Goal: Task Accomplishment & Management: Manage account settings

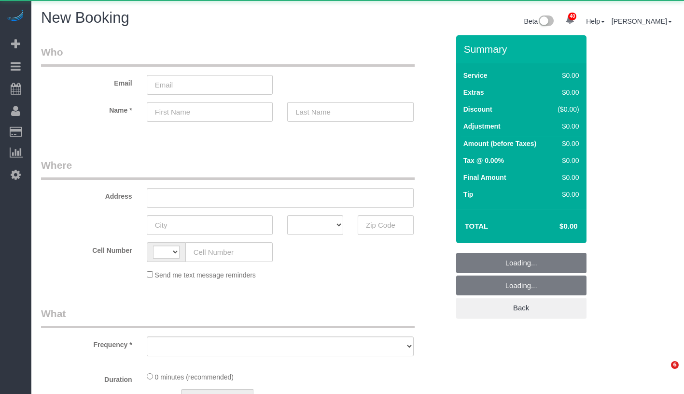
select select "number:89"
select select "number:90"
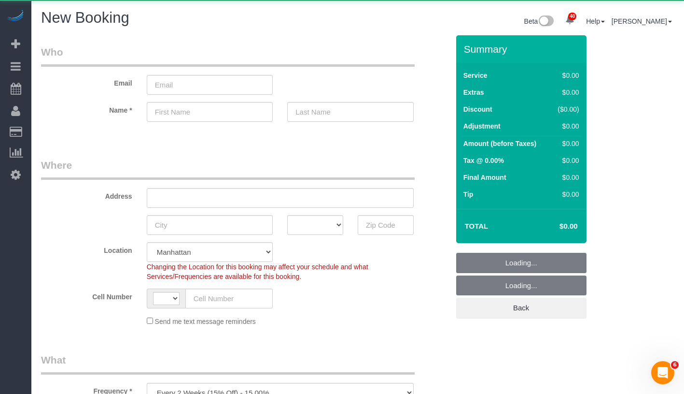
select select "object:1132"
select select "string:[GEOGRAPHIC_DATA]"
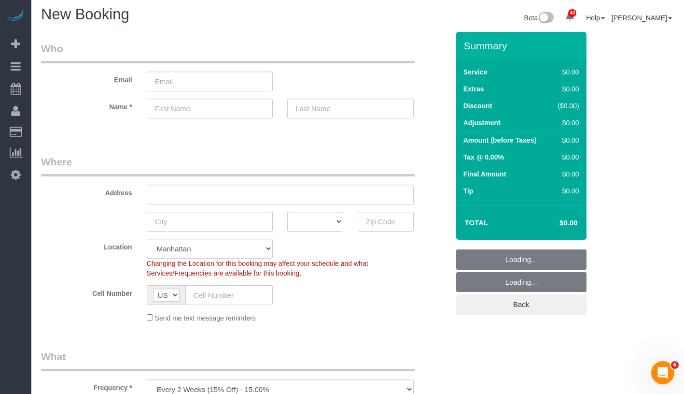
scroll to position [207, 0]
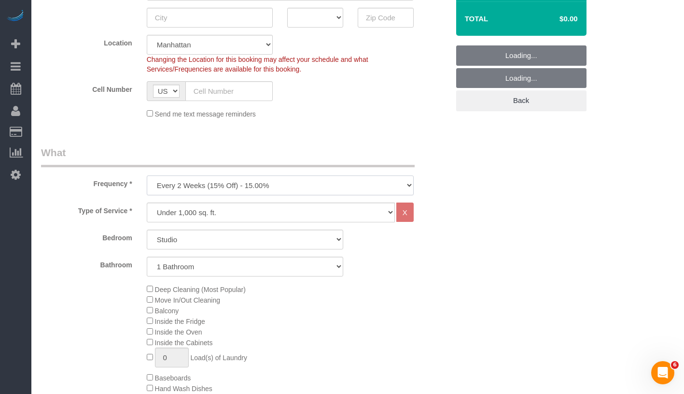
click at [318, 188] on select "One Time Weekly (20% Off) - 20.00% Every 2 Weeks (15% Off) - 15.00% Every 4 Wee…" at bounding box center [280, 185] width 267 height 20
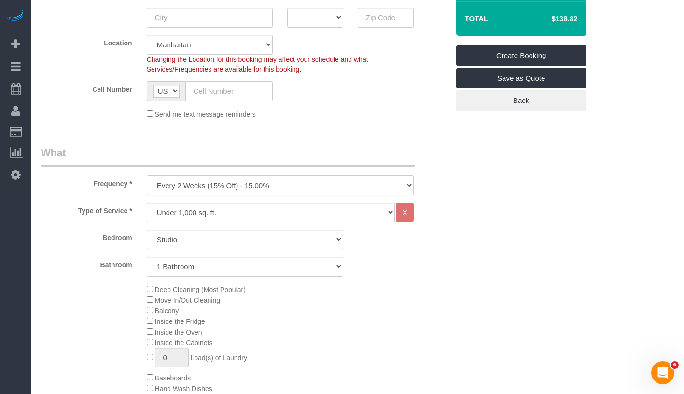
select select "object:1135"
click at [147, 175] on select "One Time Weekly (20% Off) - 20.00% Every 2 Weeks (15% Off) - 15.00% Every 4 Wee…" at bounding box center [280, 185] width 267 height 20
click at [259, 238] on select "Studio 1 Bedroom 2 Bedrooms 3 Bedrooms" at bounding box center [245, 239] width 197 height 20
select select "1"
click at [147, 229] on select "Studio 1 Bedroom 2 Bedrooms 3 Bedrooms" at bounding box center [245, 239] width 197 height 20
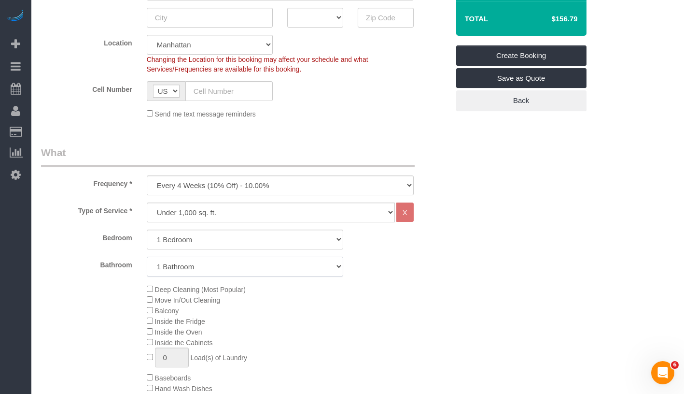
click at [217, 262] on select "1 Bathroom 2 Bathrooms" at bounding box center [245, 266] width 197 height 20
select select "2"
click at [147, 256] on select "1 Bathroom 2 Bathrooms" at bounding box center [245, 266] width 197 height 20
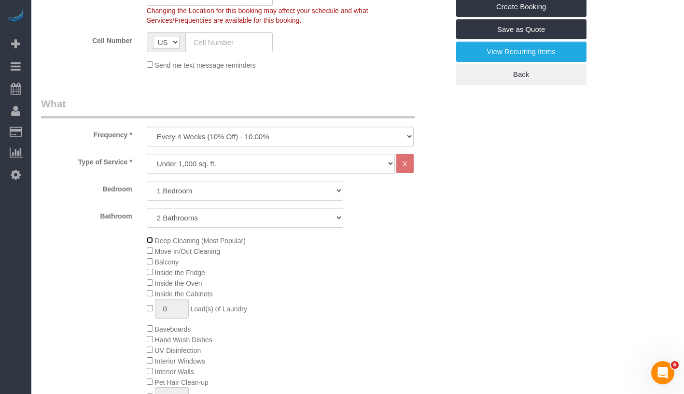
scroll to position [450, 0]
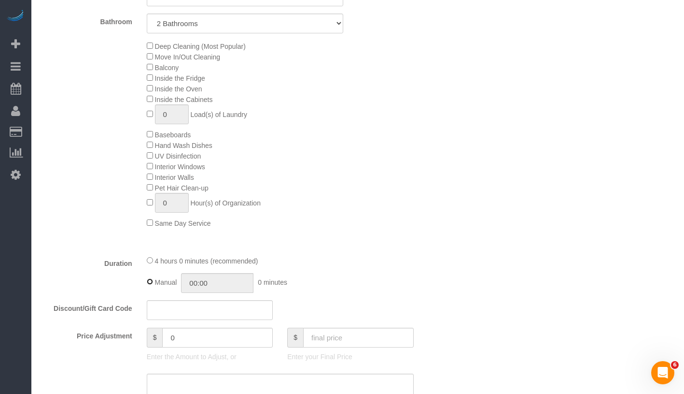
type input "04:00"
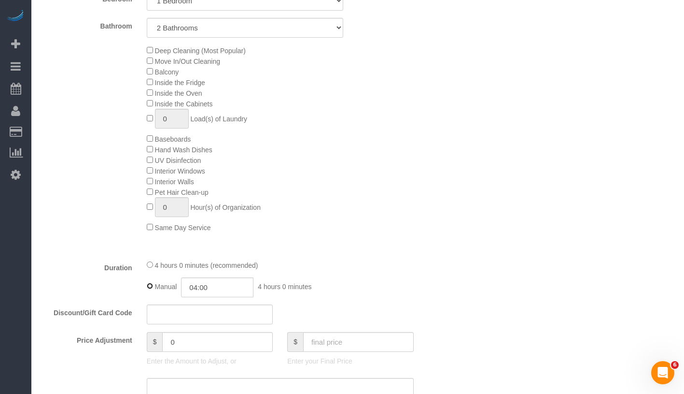
scroll to position [398, 0]
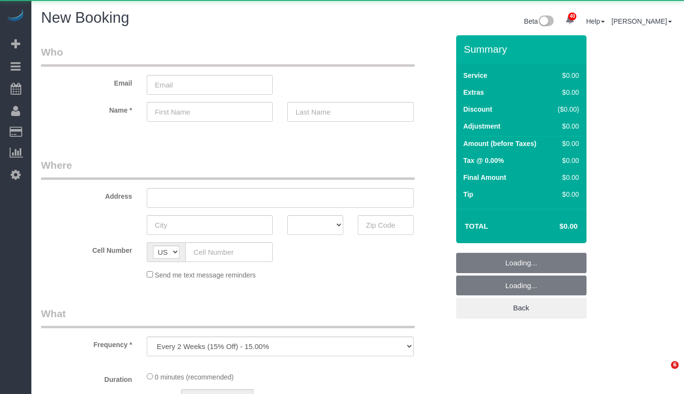
select select "number:89"
select select "number:90"
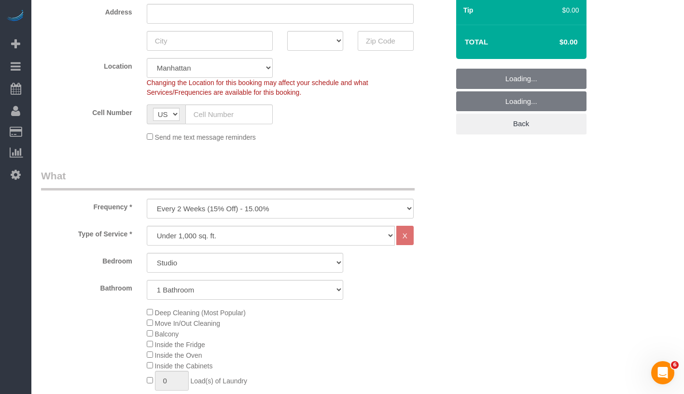
scroll to position [258, 0]
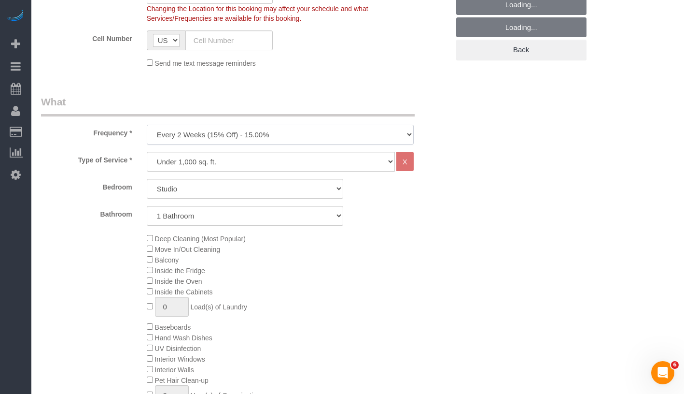
click at [299, 137] on select "One Time Weekly (20% Off) - 20.00% Every 2 Weeks (15% Off) - 15.00% Every 4 Wee…" at bounding box center [280, 135] width 267 height 20
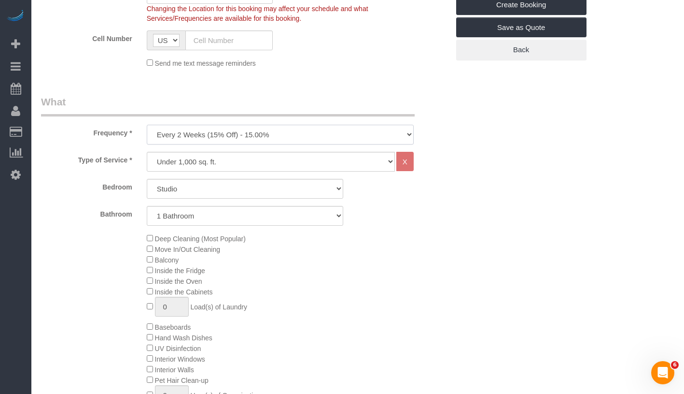
select select "object:1236"
click at [147, 125] on select "One Time Weekly (20% Off) - 20.00% Every 2 Weeks (15% Off) - 15.00% Every 4 Wee…" at bounding box center [280, 135] width 267 height 20
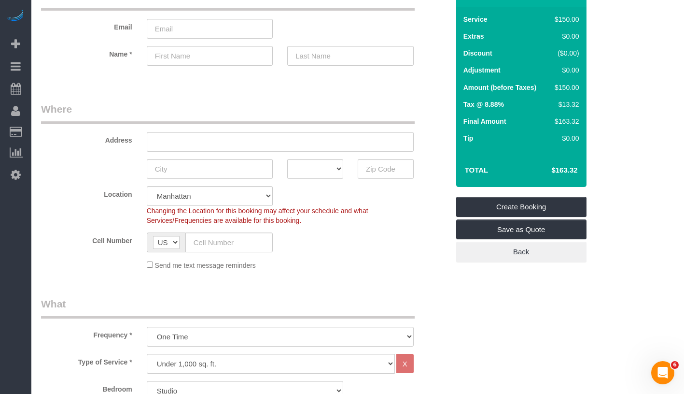
click at [195, 210] on span "Changing the Location for this booking may affect your schedule and what Servic…" at bounding box center [258, 215] width 222 height 17
click at [218, 197] on select "Manhattan Austin Boston Bronx Brooklyn Charlotte Denver New Jersey Portland Que…" at bounding box center [210, 196] width 127 height 20
select select "11"
click at [147, 186] on select "Manhattan Austin Boston Bronx Brooklyn Charlotte Denver New Jersey Portland Que…" at bounding box center [210, 196] width 127 height 20
select select "object:1716"
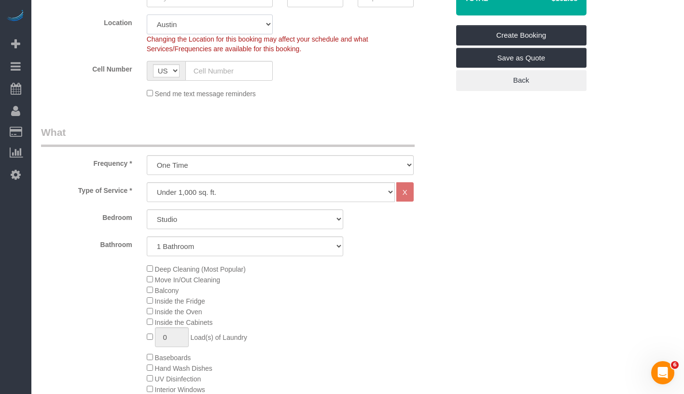
scroll to position [191, 0]
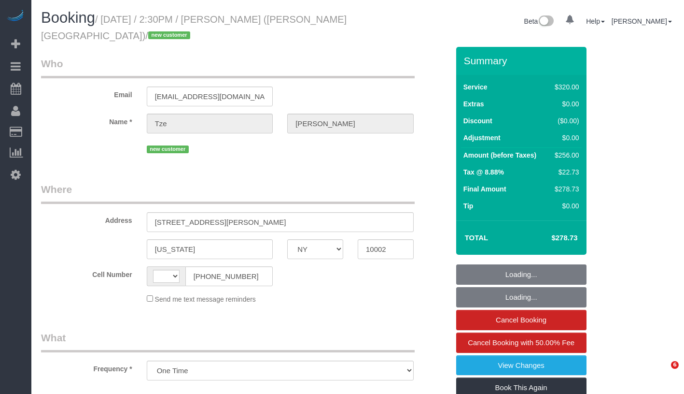
select select "NY"
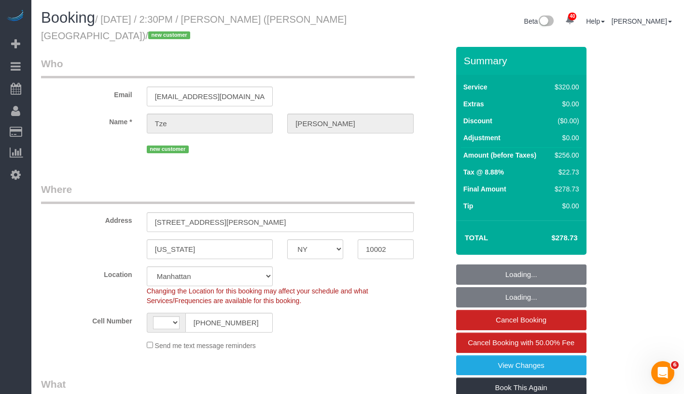
select select "object:829"
select select "string:US"
select select "string:stripe-pm_1SIXpp4VGloSiKo7EQWmMzTD"
select select "2"
select select "number:89"
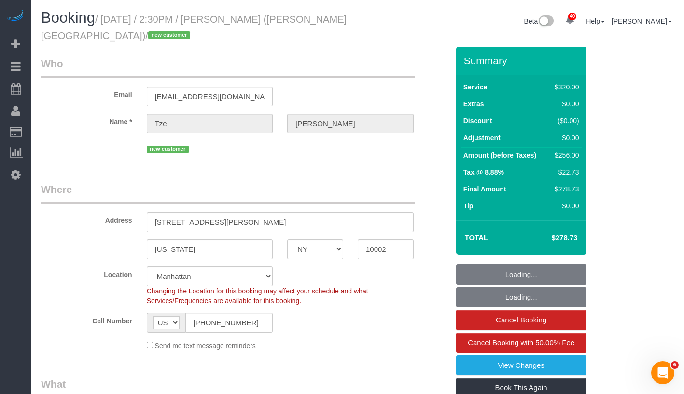
select select "number:90"
select select "number:15"
select select "number:5"
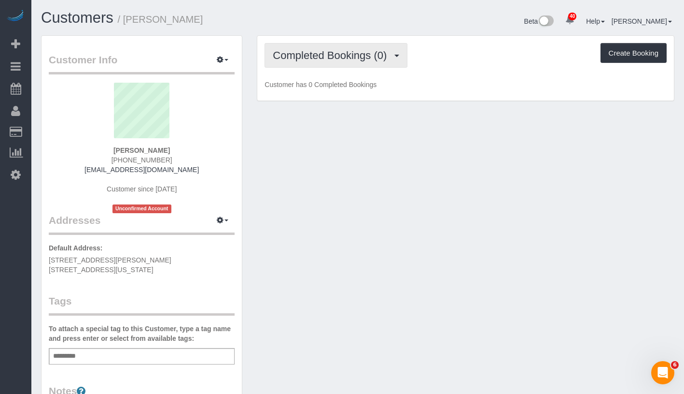
click at [344, 66] on button "Completed Bookings (0)" at bounding box center [336, 55] width 143 height 25
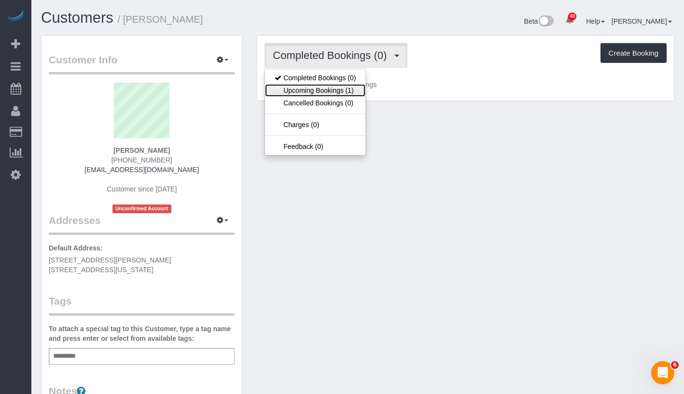
click at [329, 91] on link "Upcoming Bookings (1)" at bounding box center [315, 90] width 100 height 13
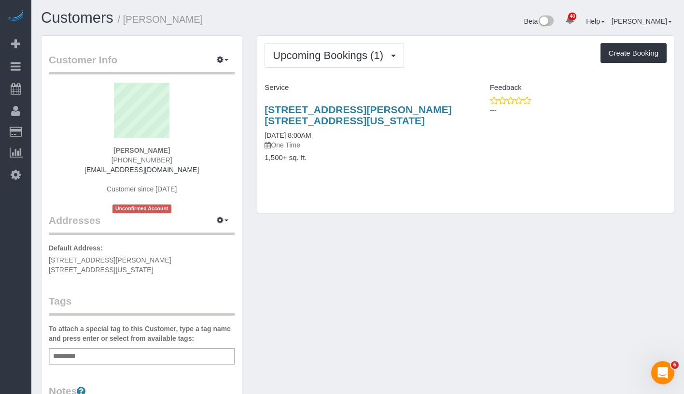
click at [435, 88] on h4 "Service" at bounding box center [362, 88] width 194 height 8
drag, startPoint x: 265, startPoint y: 100, endPoint x: 309, endPoint y: 122, distance: 49.0
click at [309, 122] on div "19 Warren Street Apt. 4w, New York, NY 10007 10/18/2025 8:00AM One Time 1,500+ …" at bounding box center [361, 138] width 208 height 85
copy link "19 Warren Street Apt. 4w, New York, NY 10007"
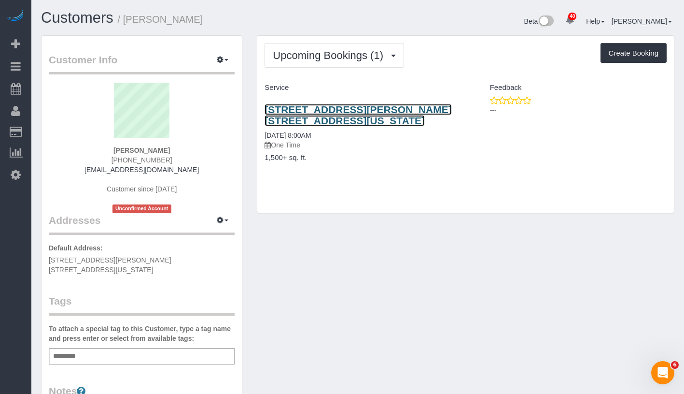
click at [285, 113] on link "19 Warren Street Apt. 4w, New York, NY 10007" at bounding box center [358, 115] width 187 height 22
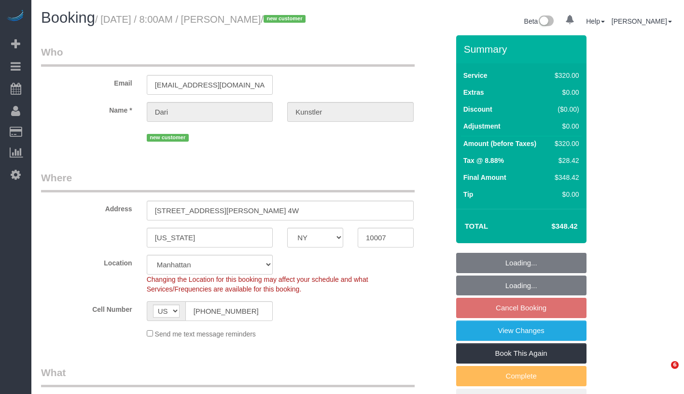
select select "NY"
select select "number:89"
select select "number:90"
select select "number:15"
select select "number:7"
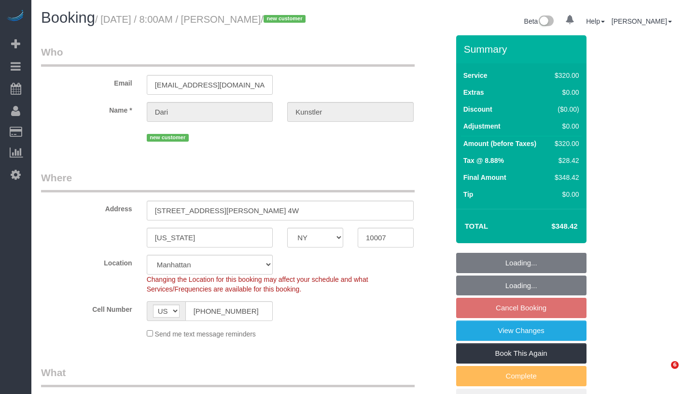
select select "spot1"
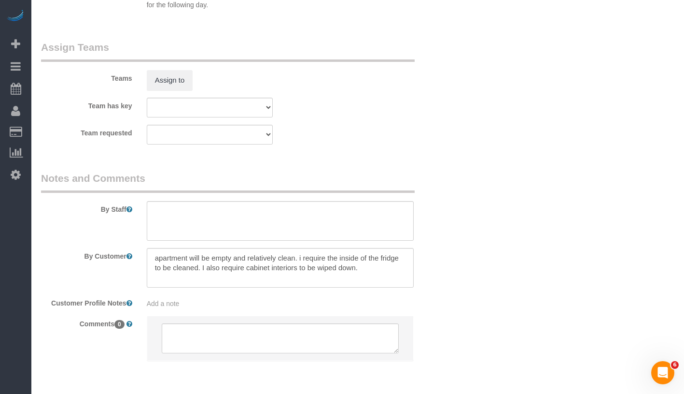
scroll to position [1122, 0]
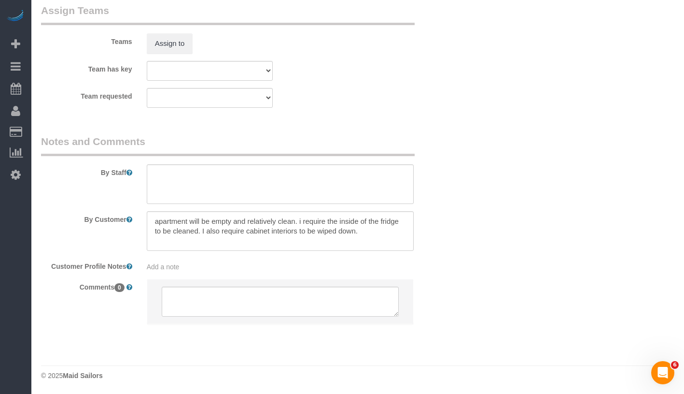
click at [170, 268] on span "Add a note" at bounding box center [163, 267] width 33 height 8
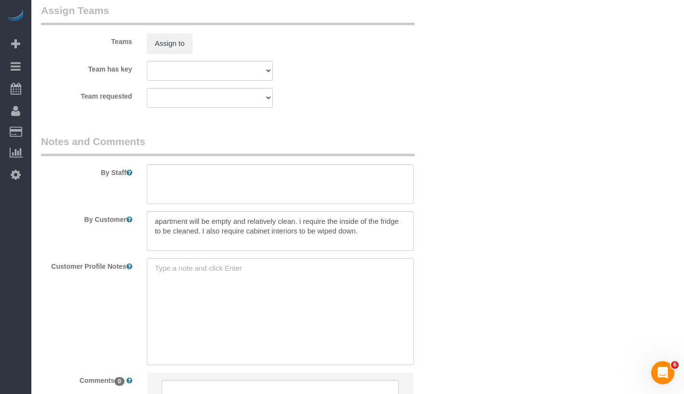
click at [205, 269] on textarea at bounding box center [280, 311] width 267 height 107
paste textarea "3 beds, 2 baths, 1,680 ft²"
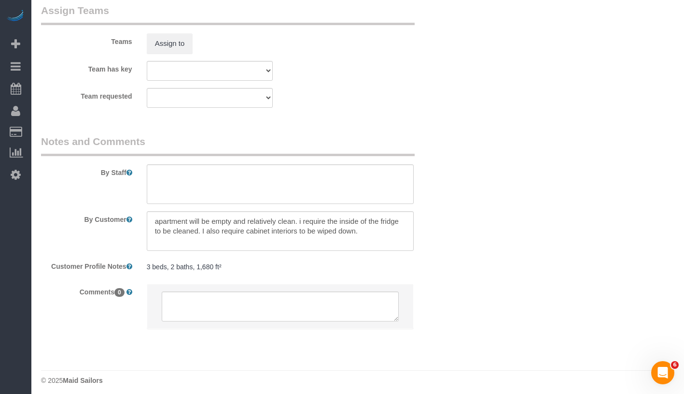
click at [280, 270] on pre "3 beds, 2 baths, 1,680 ft²" at bounding box center [280, 267] width 267 height 10
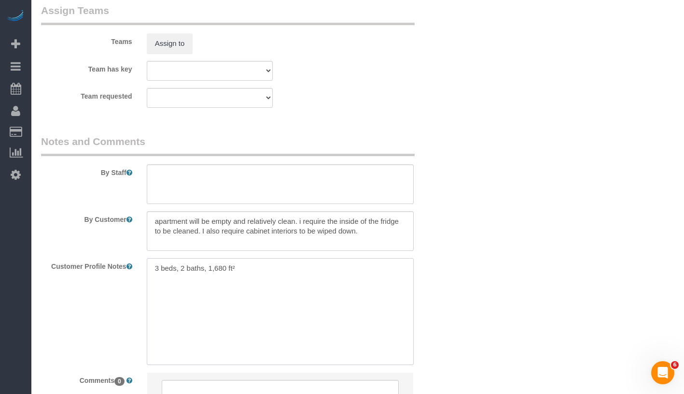
click at [282, 267] on textarea "3 beds, 2 baths, 1,680 ft²" at bounding box center [280, 311] width 267 height 107
paste textarea "https://streeteasy.com/property/778447-19-warren-street-4w"
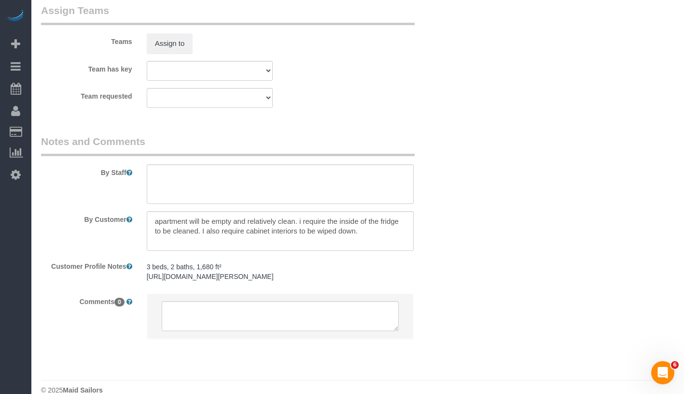
click at [233, 262] on pre "3 beds, 2 baths, 1,680 ft² https://streeteasy.com/property/778447-19-warren-str…" at bounding box center [280, 271] width 267 height 19
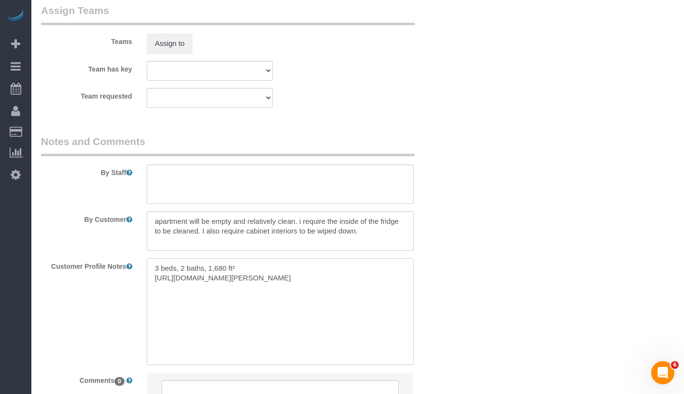
click at [148, 267] on textarea "3 beds, 2 baths, 1,680 ft² https://streeteasy.com/property/778447-19-warren-str…" at bounding box center [280, 311] width 267 height 107
click at [166, 268] on textarea "3 beds, 2 baths, 1,680 ft² https://streeteasy.com/property/778447-19-warren-str…" at bounding box center [280, 311] width 267 height 107
paste textarea "19 Warren Street New York, NY 10007"
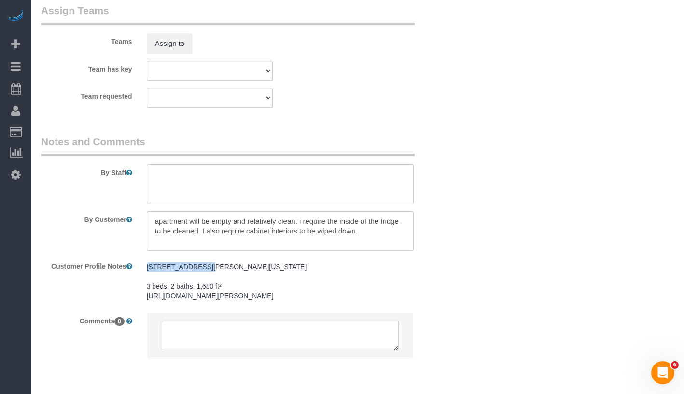
drag, startPoint x: 147, startPoint y: 267, endPoint x: 198, endPoint y: 268, distance: 51.7
click at [198, 268] on pre "19 Warren Street New York, NY 10007 3 beds, 2 baths, 1,680 ft² https://streetea…" at bounding box center [280, 281] width 267 height 39
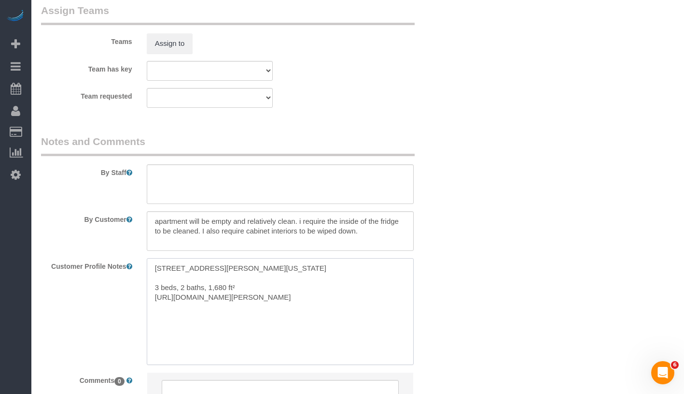
click at [155, 269] on textarea "19 Warren Street New York, NY 10007 3 beds, 2 baths, 1,680 ft² https://streetea…" at bounding box center [280, 311] width 267 height 107
drag, startPoint x: 154, startPoint y: 266, endPoint x: 208, endPoint y: 268, distance: 54.1
click at [208, 268] on textarea "19 Warren Street New York, NY 10007 3 beds, 2 baths, 1,680 ft² https://streetea…" at bounding box center [280, 311] width 267 height 107
paste textarea "19 Warren St. 4W"
click at [155, 275] on textarea "19 Warren St. 4W New York, NY 10007 3 beds, 2 baths, 1,680 ft² https://streetea…" at bounding box center [280, 311] width 267 height 107
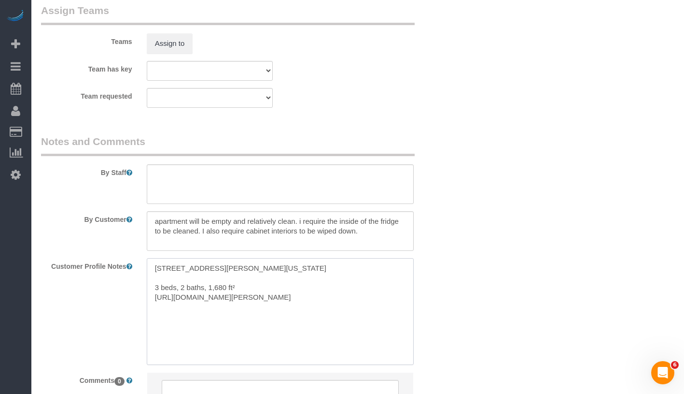
type textarea "19 Warren St. 4W New York, NY 10007 3 beds, 2 baths, 1,680 ft² https://streetea…"
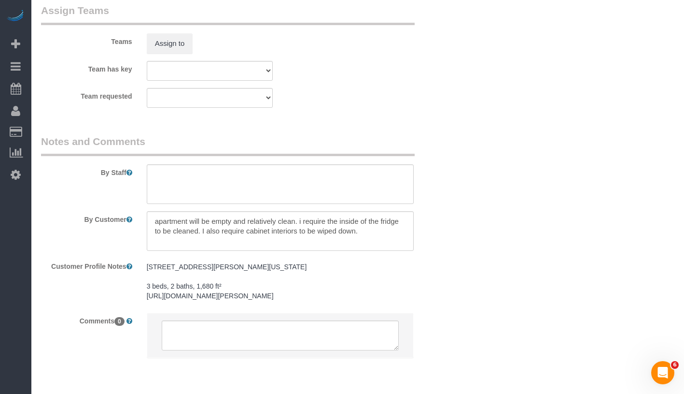
click at [153, 219] on textarea at bounding box center [280, 231] width 267 height 40
click at [161, 51] on button "Assign to" at bounding box center [170, 43] width 46 height 20
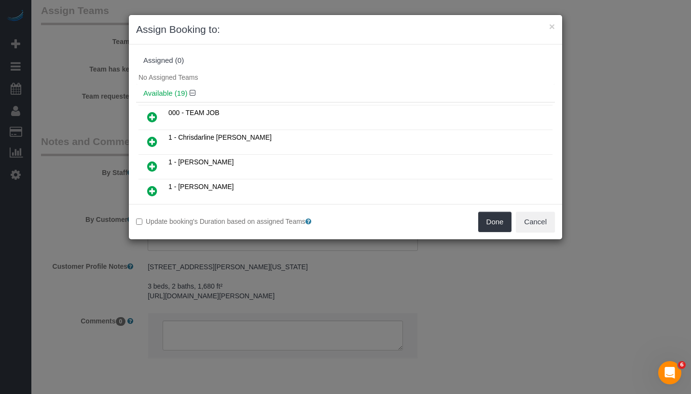
click at [153, 117] on icon at bounding box center [152, 117] width 10 height 12
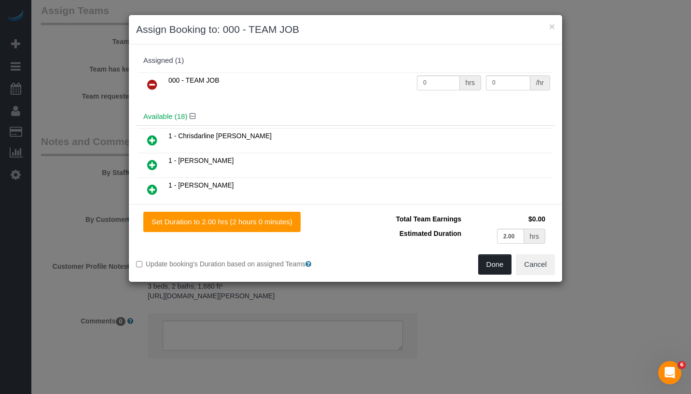
click at [483, 258] on button "Done" at bounding box center [496, 264] width 34 height 20
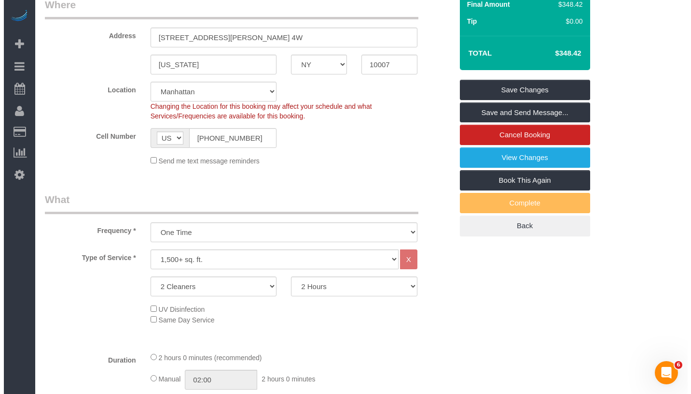
scroll to position [0, 0]
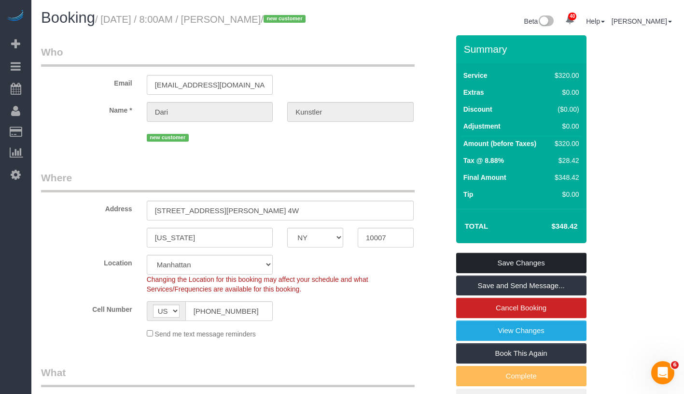
click at [556, 255] on link "Save Changes" at bounding box center [521, 263] width 130 height 20
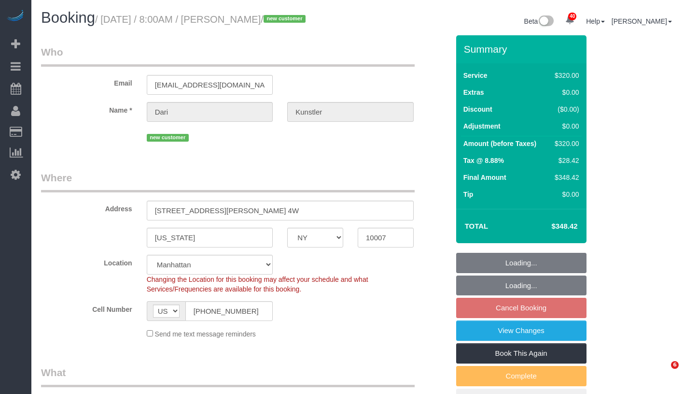
select select "NY"
select select "spot1"
select select "number:89"
select select "number:90"
select select "number:15"
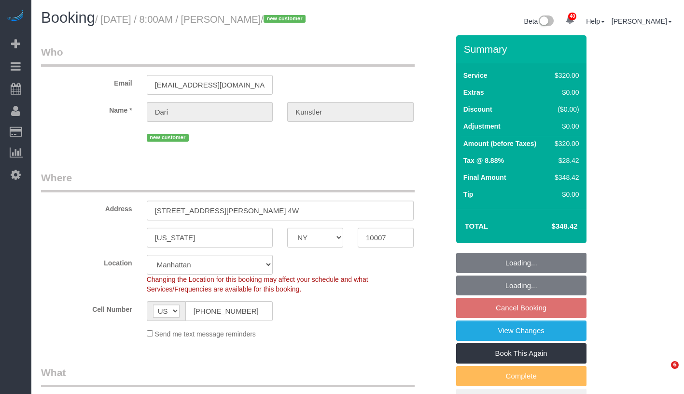
select select "number:7"
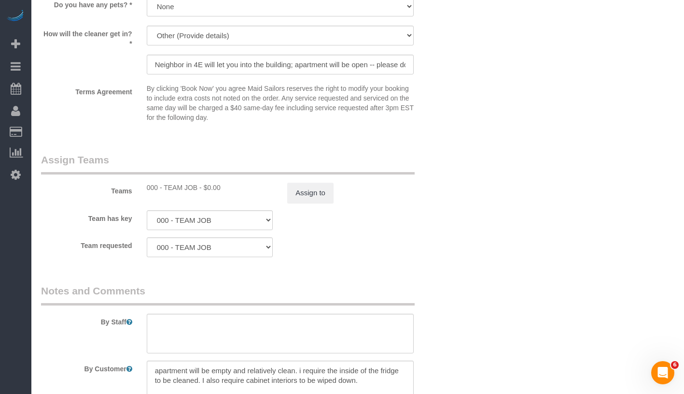
scroll to position [1155, 0]
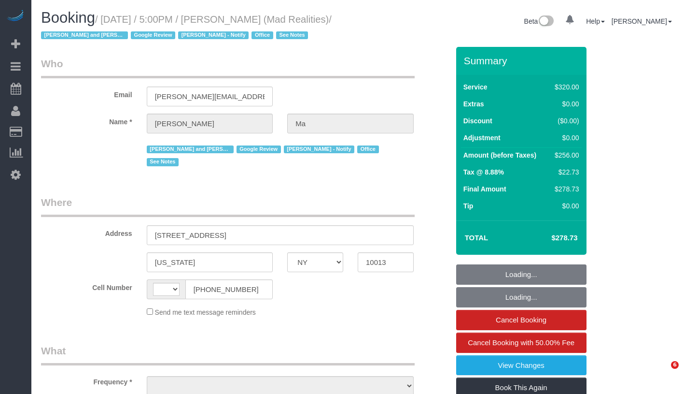
select select "NY"
select select "string:[GEOGRAPHIC_DATA]"
select select "object:932"
select select "2"
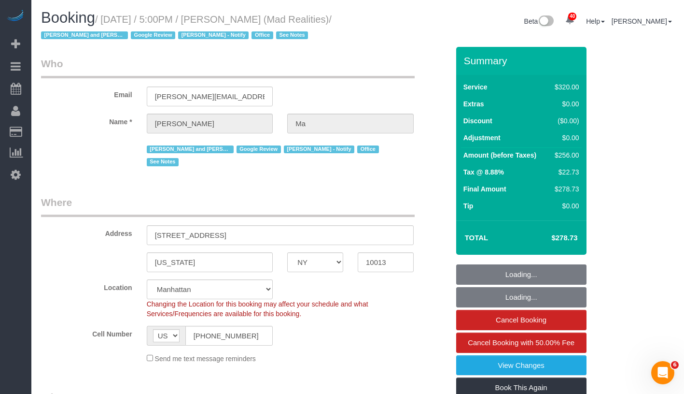
select select "string:stripe-pm_1PsB1j4VGloSiKo7cb06islp"
select select "spot1"
select select "number:89"
select select "number:90"
select select "number:15"
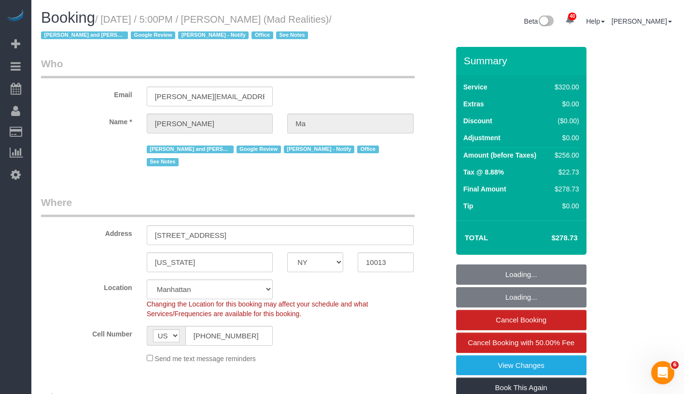
select select "number:7"
select select "object:1524"
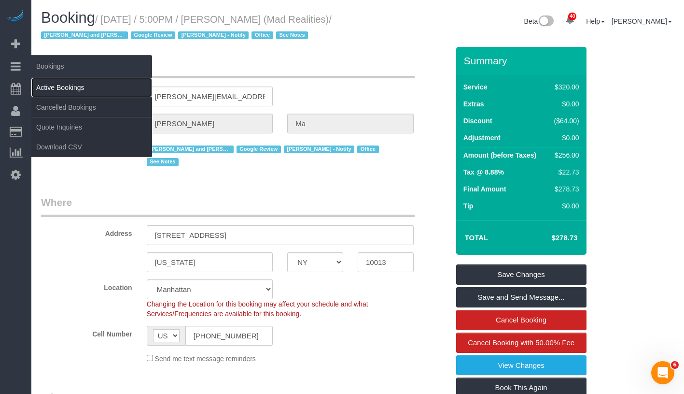
click at [82, 83] on link "Active Bookings" at bounding box center [91, 87] width 121 height 19
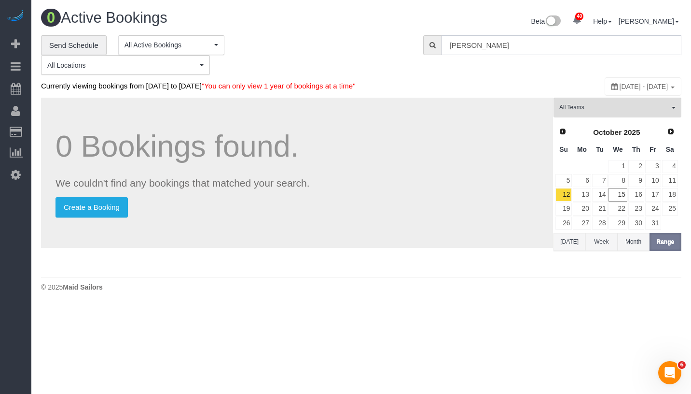
click at [502, 50] on input "Jared Allen" at bounding box center [562, 45] width 240 height 20
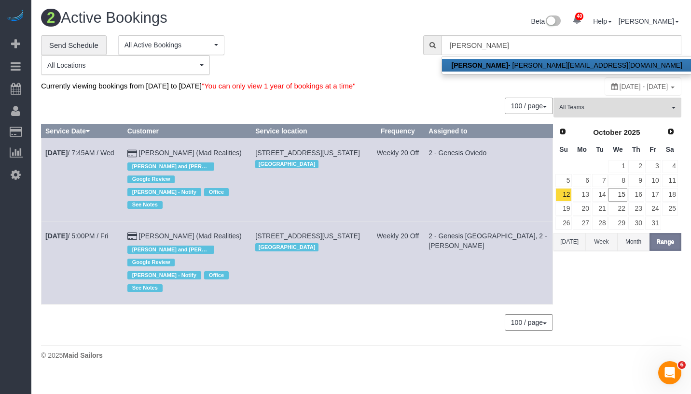
click at [499, 62] on link "Alice Ma - alice@madrealities.tv" at bounding box center [567, 65] width 250 height 13
type input "alice@madrealities.tv"
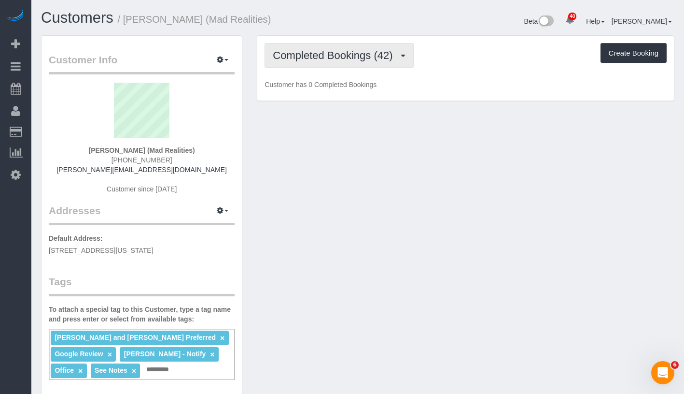
click at [332, 54] on span "Completed Bookings (42)" at bounding box center [335, 55] width 125 height 12
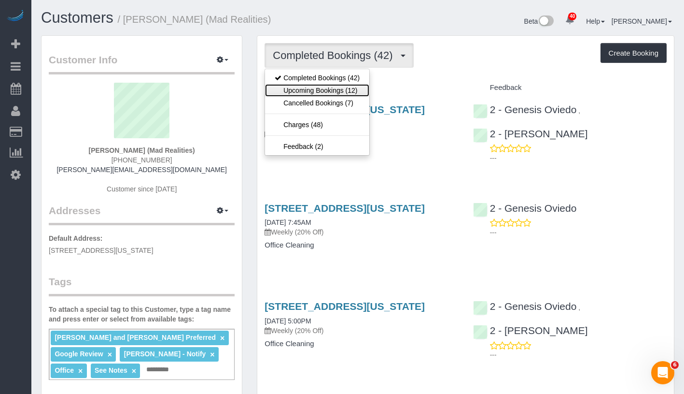
click at [325, 88] on link "Upcoming Bookings (12)" at bounding box center [317, 90] width 104 height 13
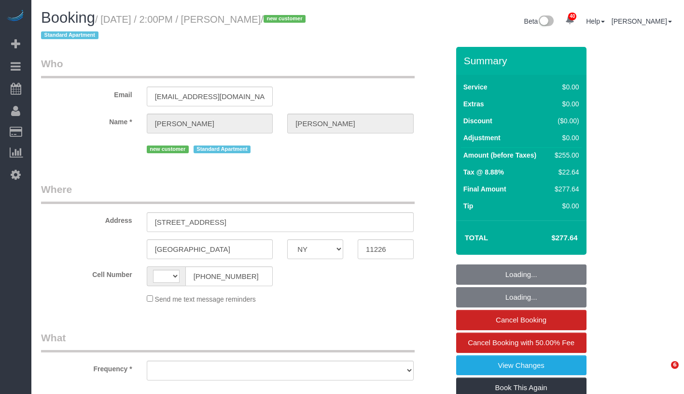
select select "NY"
select select "string:[GEOGRAPHIC_DATA]"
select select "object:748"
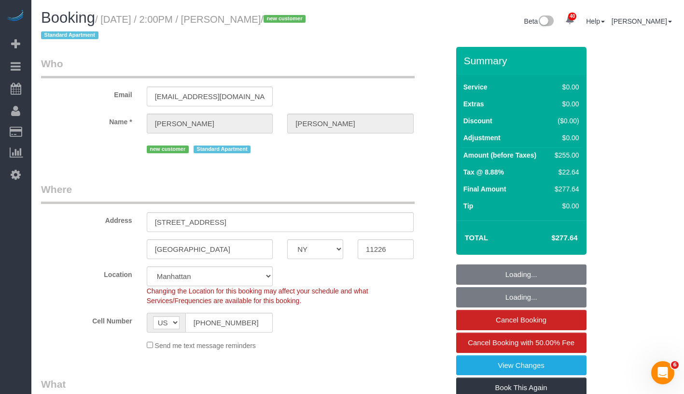
select select "string:stripe-pm_1SFluZ4VGloSiKo7gPcvtbat"
select select "object:829"
drag, startPoint x: 107, startPoint y: 18, endPoint x: 175, endPoint y: 18, distance: 68.1
click at [273, 22] on small "/ [DATE] / 2:00PM / [PERSON_NAME] / new customer Standard Apartment" at bounding box center [174, 27] width 267 height 27
select select "3"
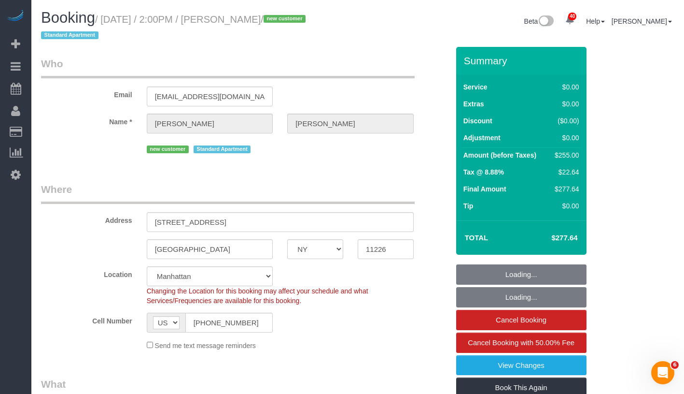
select select "2"
select select "spot1"
select select "number:89"
select select "number:75"
select select "number:15"
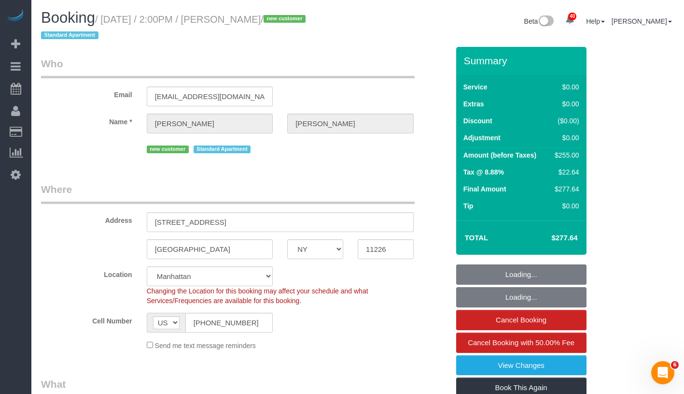
select select "number:5"
select select "3"
select select "2"
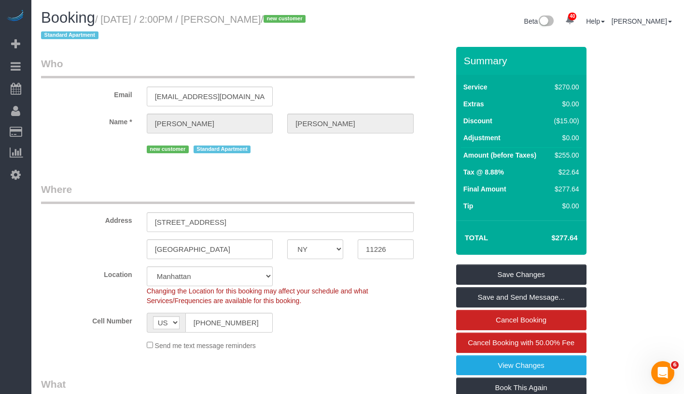
drag, startPoint x: 109, startPoint y: 18, endPoint x: 284, endPoint y: 24, distance: 175.4
click at [284, 24] on small "/ [DATE] / 2:00PM / [PERSON_NAME] / new customer Standard Apartment" at bounding box center [174, 27] width 267 height 27
copy small "[DATE] / 2:00PM / [PERSON_NAME]"
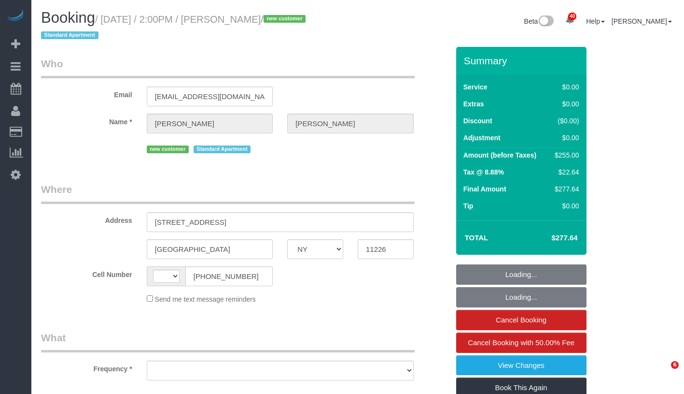
select select "NY"
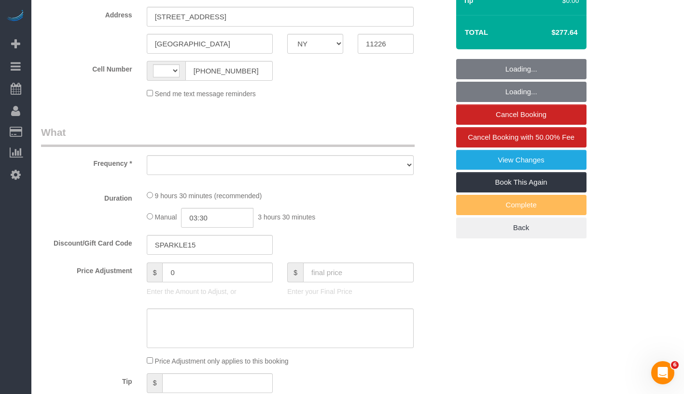
select select "string:[GEOGRAPHIC_DATA]"
select select "string:stripe-pm_1SFluZ4VGloSiKo7gPcvtbat"
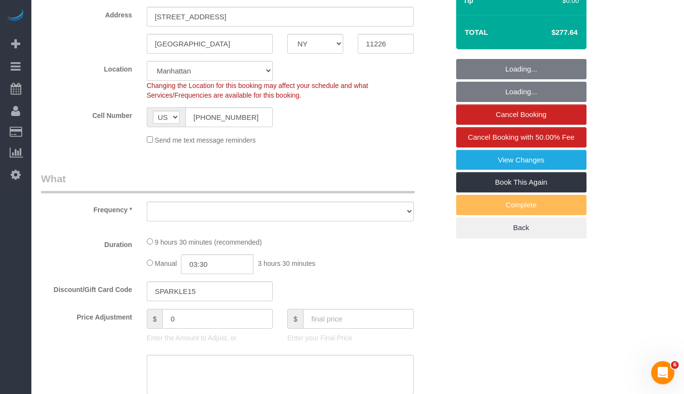
select select "object:1073"
select select "3"
select select "2"
select select "number:89"
select select "number:75"
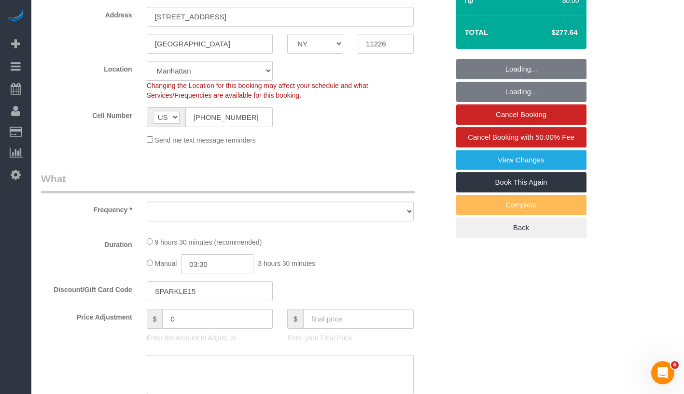
select select "number:15"
select select "number:5"
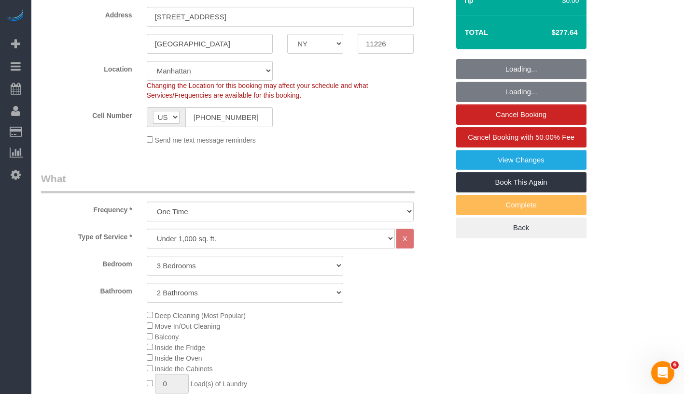
select select "object:1082"
select select "spot1"
select select "3"
select select "2"
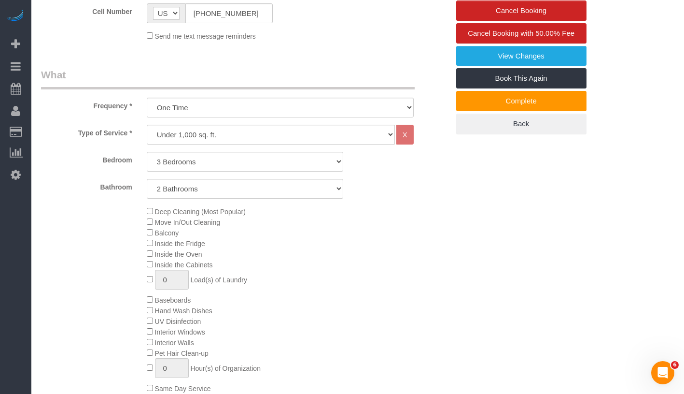
scroll to position [474, 0]
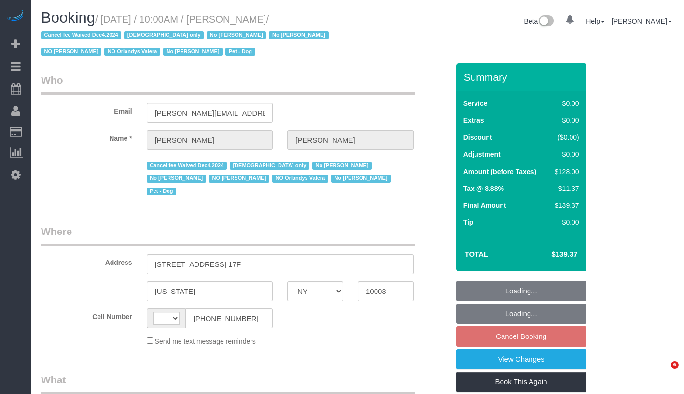
select select "NY"
select select "object:536"
select select "number:58"
select select "number:72"
select select "number:13"
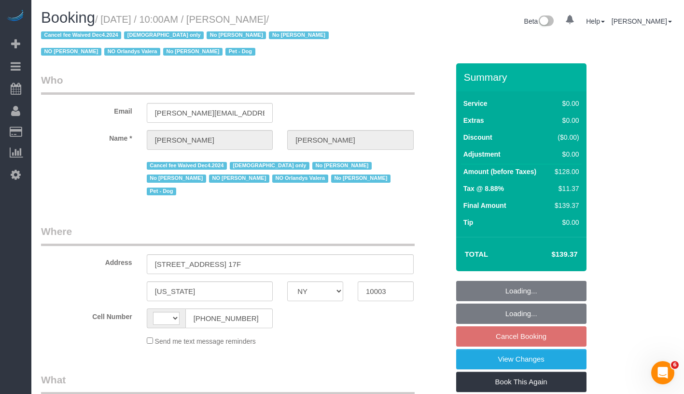
select select "number:5"
select select "string:[GEOGRAPHIC_DATA]"
select select "1"
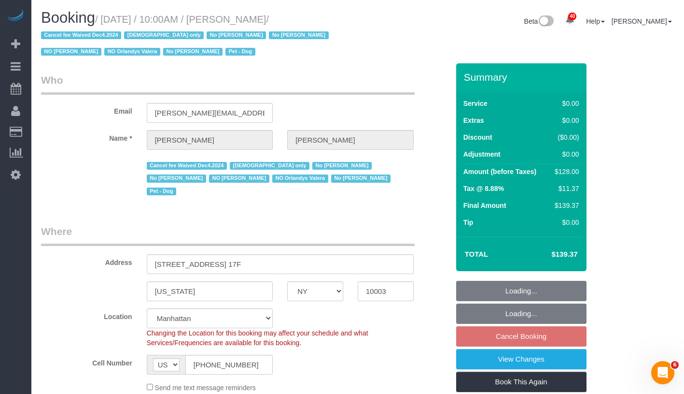
select select "spot2"
select select "object:1120"
select select "string:stripe-pm_1PIFEU4VGloSiKo7CSk93776"
select select "1"
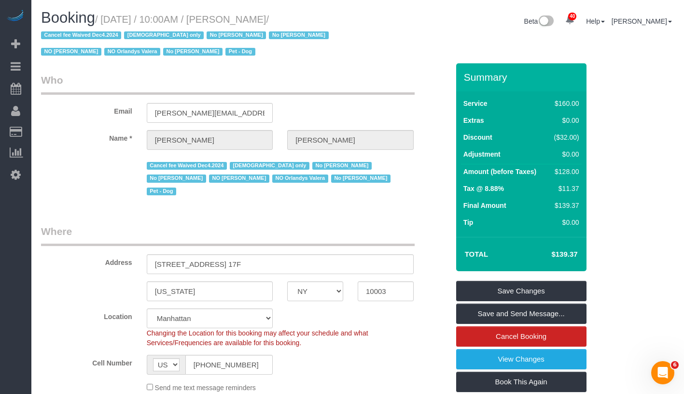
drag, startPoint x: 241, startPoint y: 18, endPoint x: 336, endPoint y: 18, distance: 94.6
click at [336, 18] on h1 "Booking / [DATE] / 10:00AM / [PERSON_NAME] / Cancel fee Waived Dec4.2024 [DEMOG…" at bounding box center [196, 34] width 310 height 49
copy small "[PERSON_NAME] /"
click at [554, 360] on link "View Changes" at bounding box center [521, 359] width 130 height 20
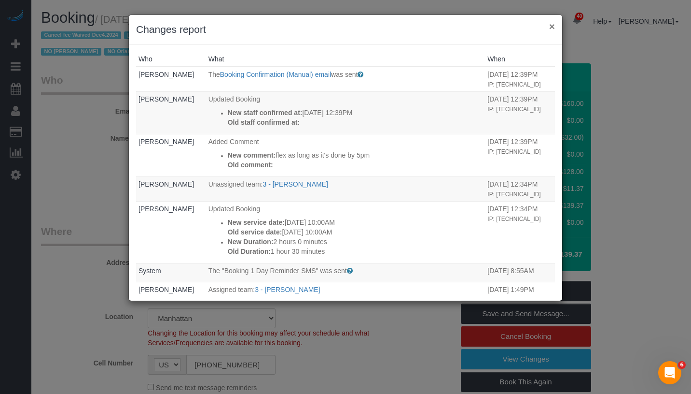
click at [553, 28] on button "×" at bounding box center [552, 26] width 6 height 10
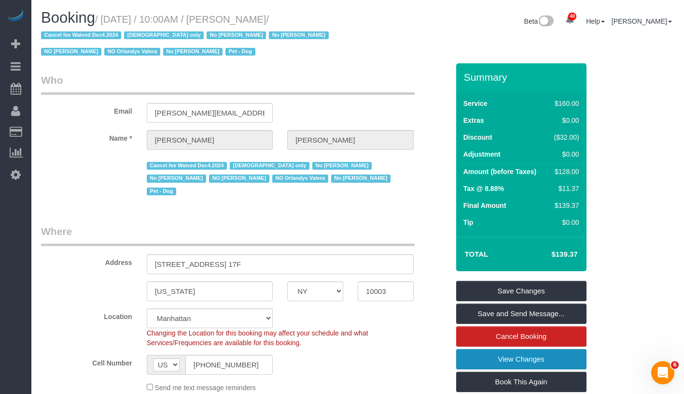
click at [571, 363] on link "View Changes" at bounding box center [521, 359] width 130 height 20
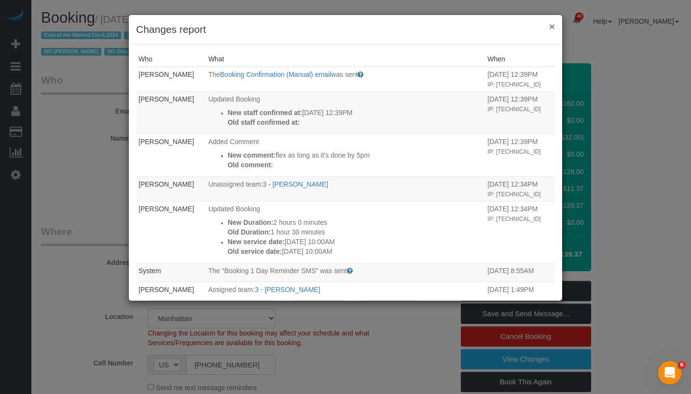
click at [550, 27] on button "×" at bounding box center [552, 26] width 6 height 10
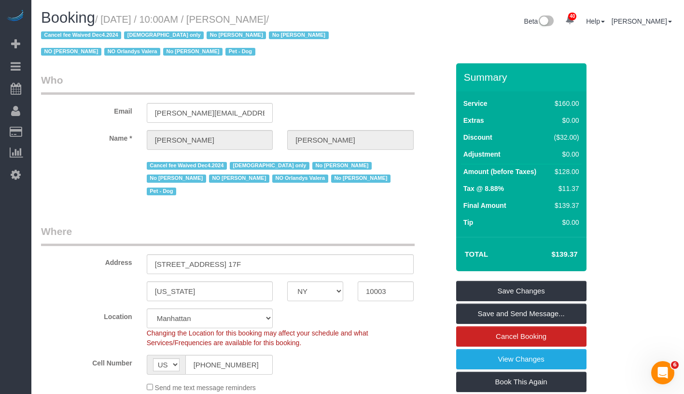
click at [340, 28] on h1 "Booking / October 20, 2025 / 10:00AM / Stephanie Cannuli / Cancel fee Waived De…" at bounding box center [196, 34] width 310 height 49
drag, startPoint x: 323, startPoint y: 18, endPoint x: 241, endPoint y: 19, distance: 82.1
click at [241, 19] on small "/ October 20, 2025 / 10:00AM / Stephanie Cannuli / Cancel fee Waived Dec4.2024 …" at bounding box center [186, 35] width 291 height 43
copy small "Stephanie Cannuli"
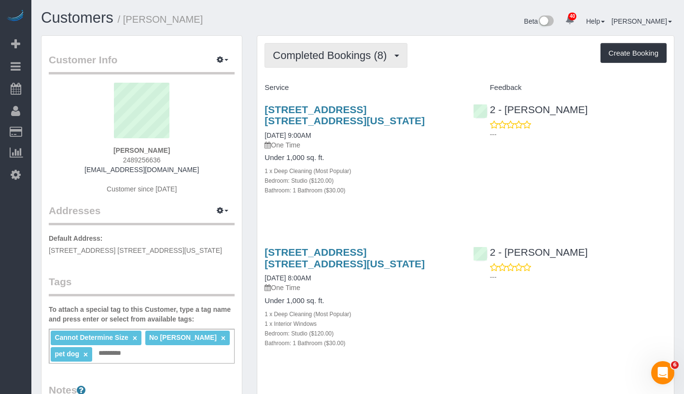
click at [349, 53] on span "Completed Bookings (8)" at bounding box center [332, 55] width 119 height 12
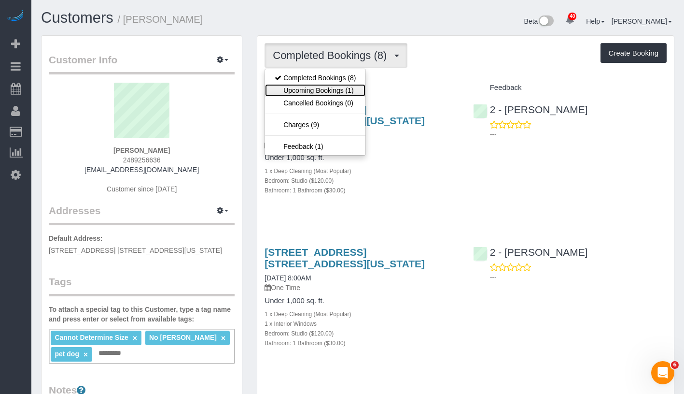
click at [324, 87] on link "Upcoming Bookings (1)" at bounding box center [315, 90] width 100 height 13
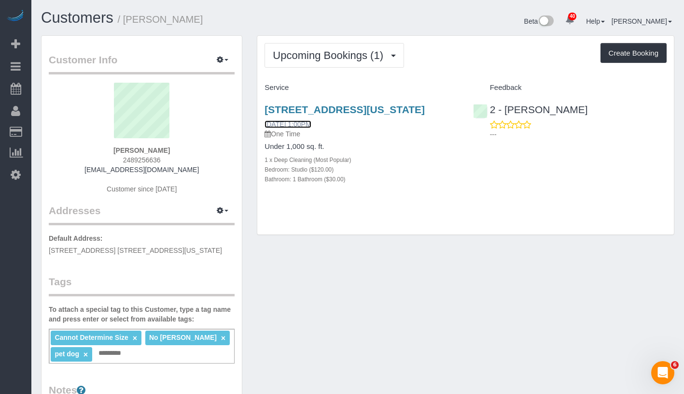
click at [297, 128] on link "[DATE] 1:00PM" at bounding box center [288, 124] width 46 height 8
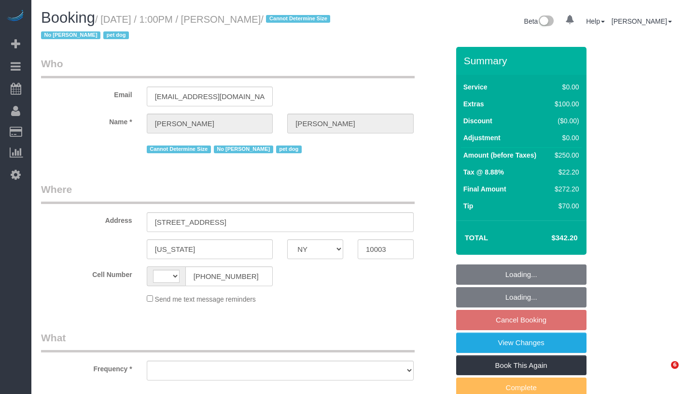
select select "NY"
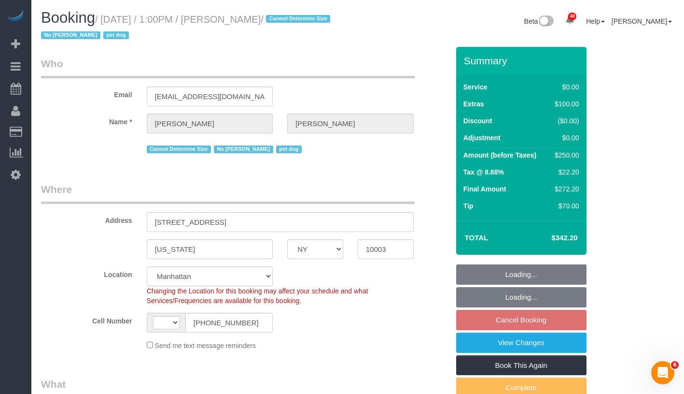
select select "object:685"
select select "string:[GEOGRAPHIC_DATA]"
select select "string:stripe-pm_1SHU3r4VGloSiKo7oxOqJPAb"
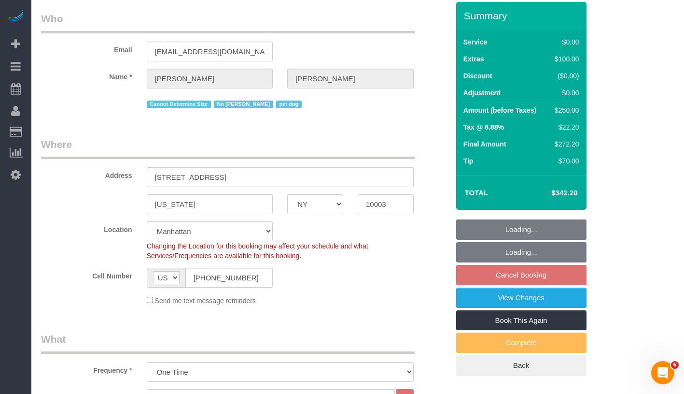
select select "spot6"
select select "number:57"
select select "number:74"
select select "number:13"
select select "number:6"
